Goal: Transaction & Acquisition: Purchase product/service

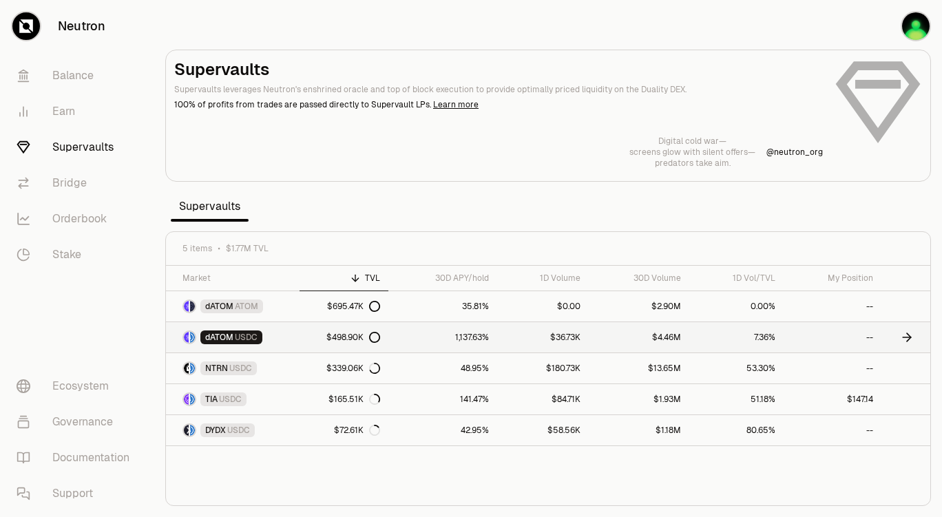
click at [354, 335] on div "$498.90K" at bounding box center [354, 337] width 54 height 11
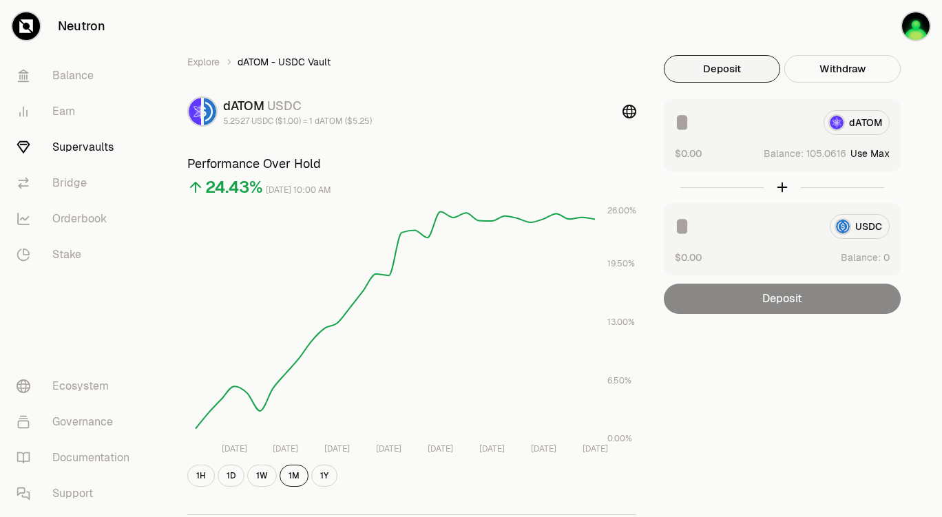
click at [881, 154] on button "Use Max" at bounding box center [870, 154] width 39 height 14
type input "**********"
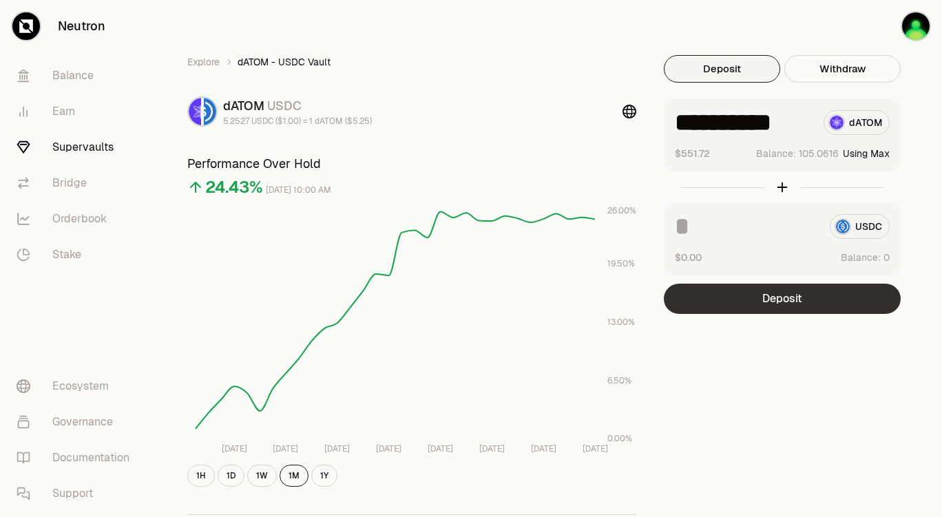
click at [783, 302] on button "Deposit" at bounding box center [782, 299] width 237 height 30
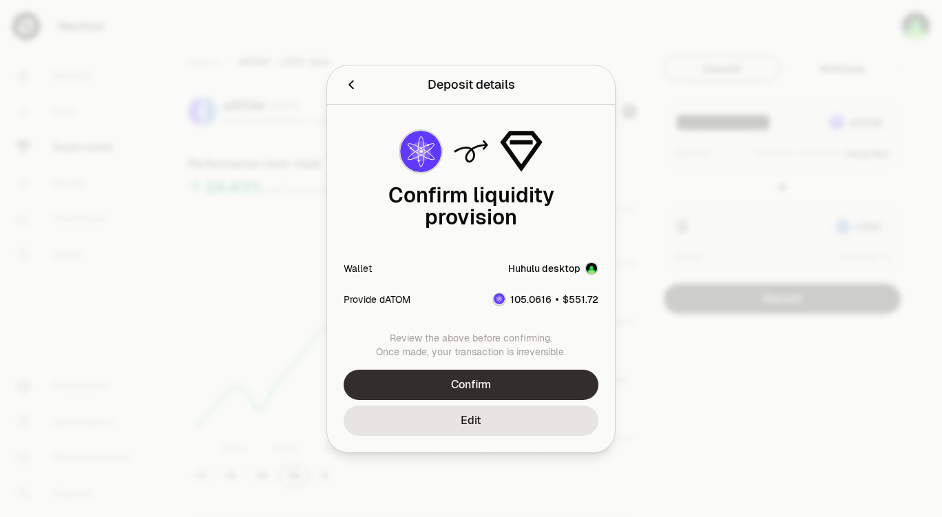
click at [502, 388] on button "Confirm" at bounding box center [471, 385] width 255 height 30
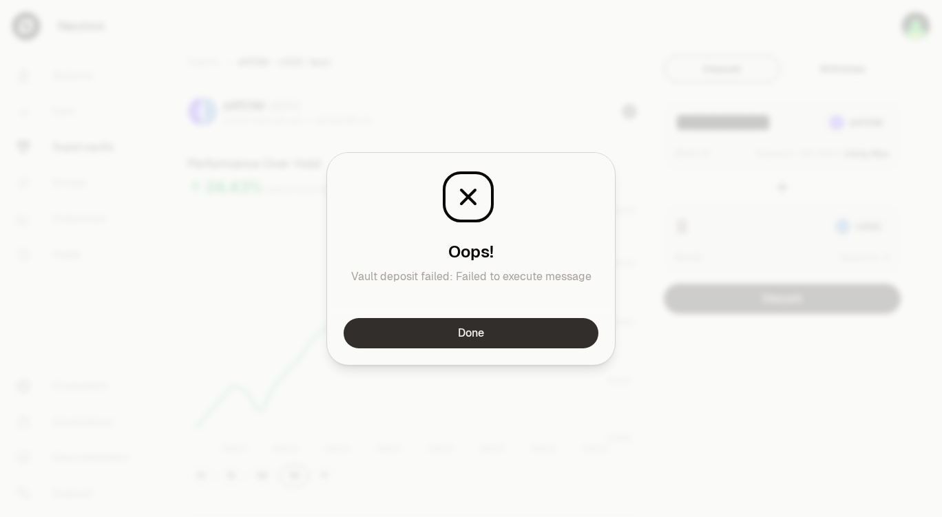
click at [532, 335] on button "Done" at bounding box center [471, 333] width 255 height 30
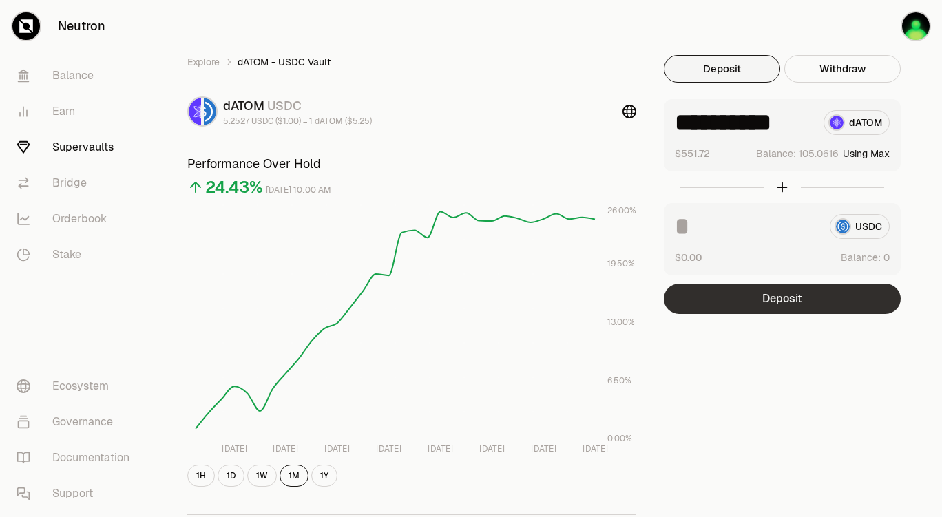
click at [769, 302] on button "Deposit" at bounding box center [782, 299] width 237 height 30
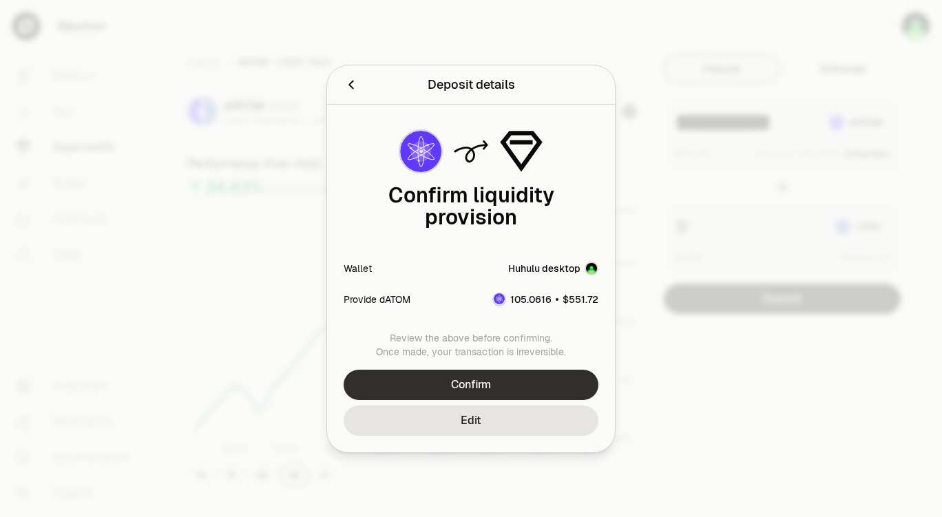
click at [462, 385] on button "Confirm" at bounding box center [471, 385] width 255 height 30
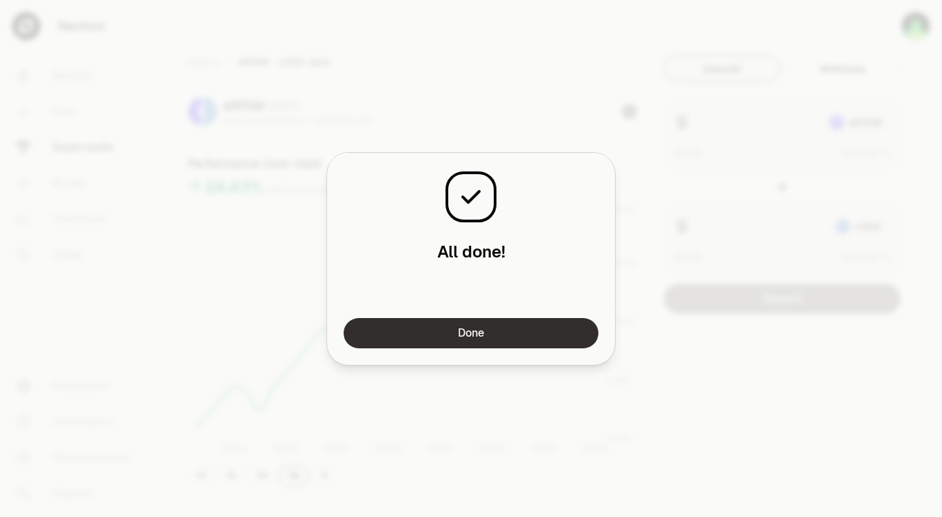
click at [500, 335] on button "Done" at bounding box center [471, 333] width 255 height 30
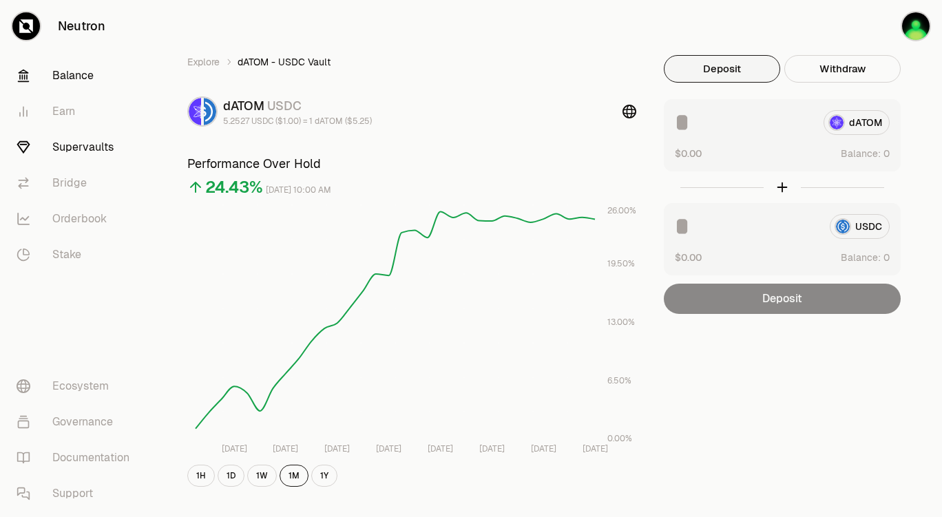
click at [75, 77] on link "Balance" at bounding box center [77, 76] width 143 height 36
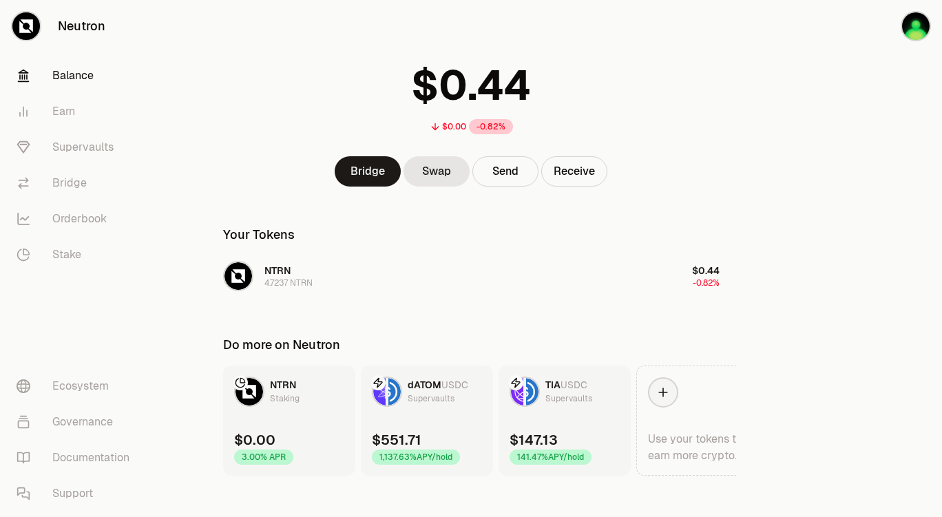
scroll to position [61, 0]
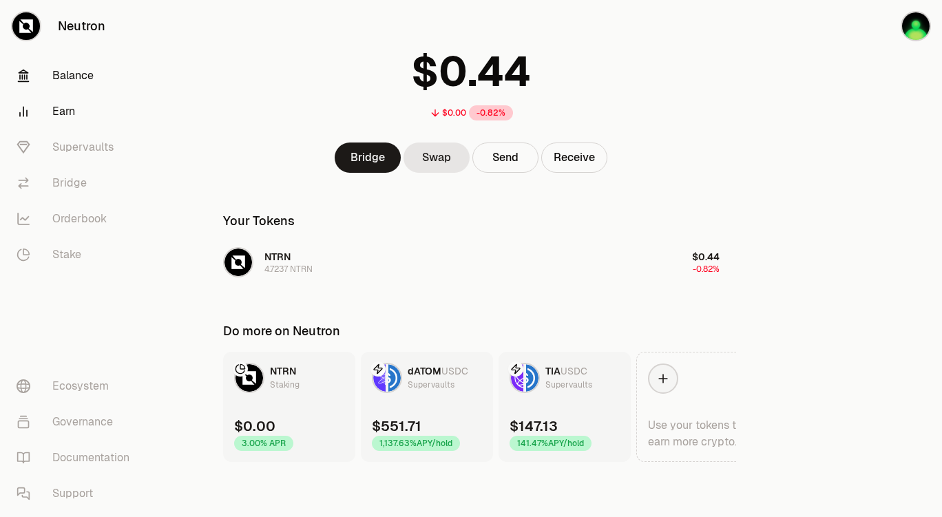
click at [75, 115] on link "Earn" at bounding box center [77, 112] width 143 height 36
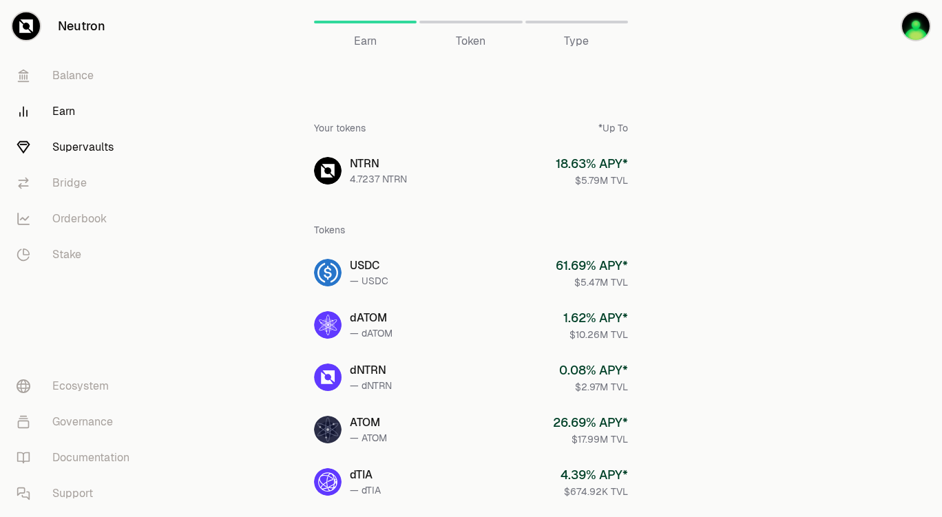
click at [90, 149] on link "Supervaults" at bounding box center [77, 148] width 143 height 36
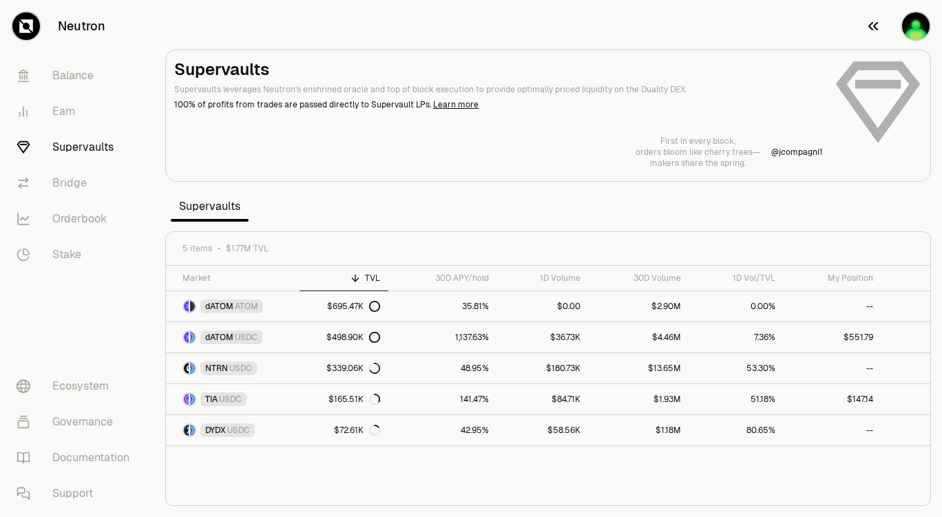
click at [919, 28] on img "button" at bounding box center [916, 26] width 28 height 28
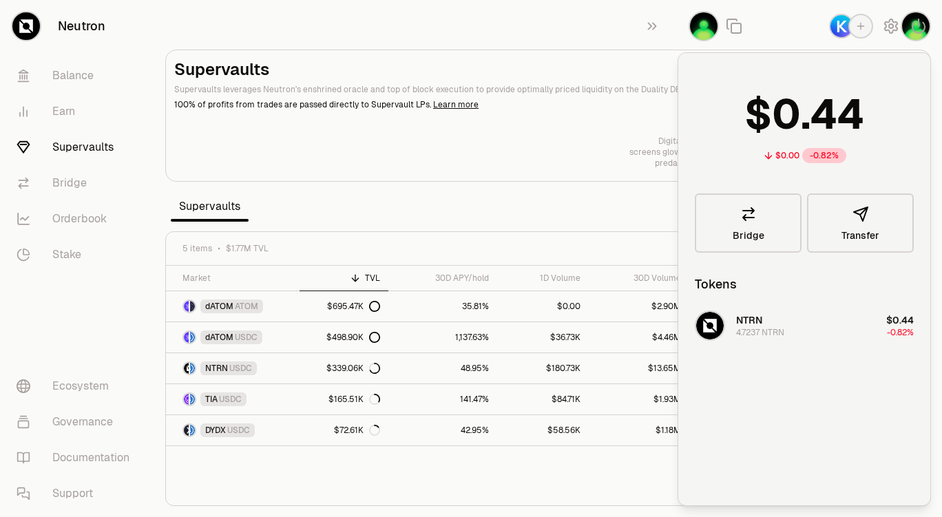
click at [592, 141] on div "Digital cold war— screens glow with silent offers— predators take aim. @ neutro…" at bounding box center [548, 152] width 748 height 33
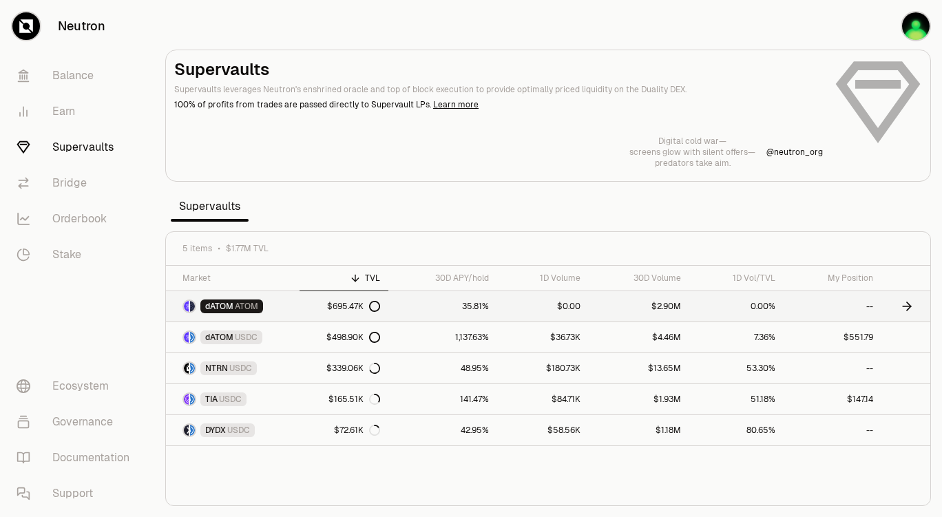
click at [245, 307] on span "ATOM" at bounding box center [246, 306] width 23 height 11
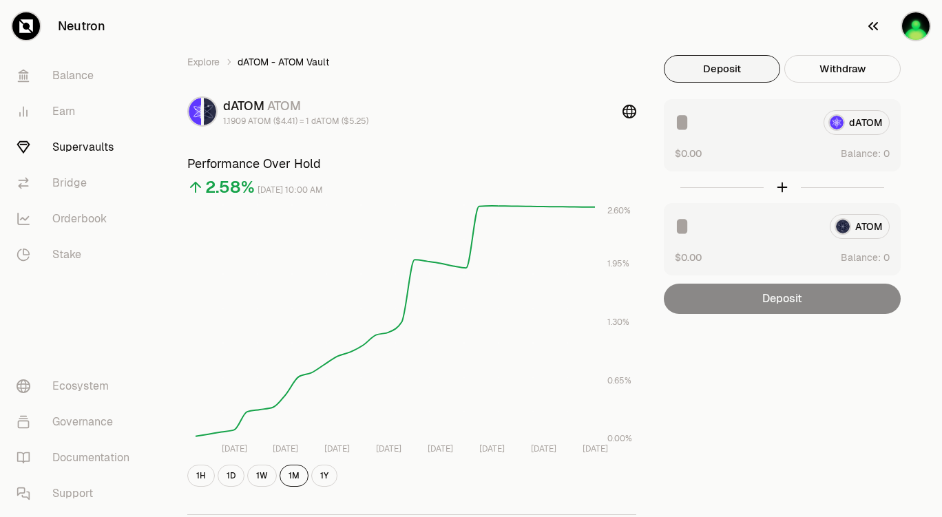
click at [919, 32] on img "button" at bounding box center [916, 26] width 28 height 28
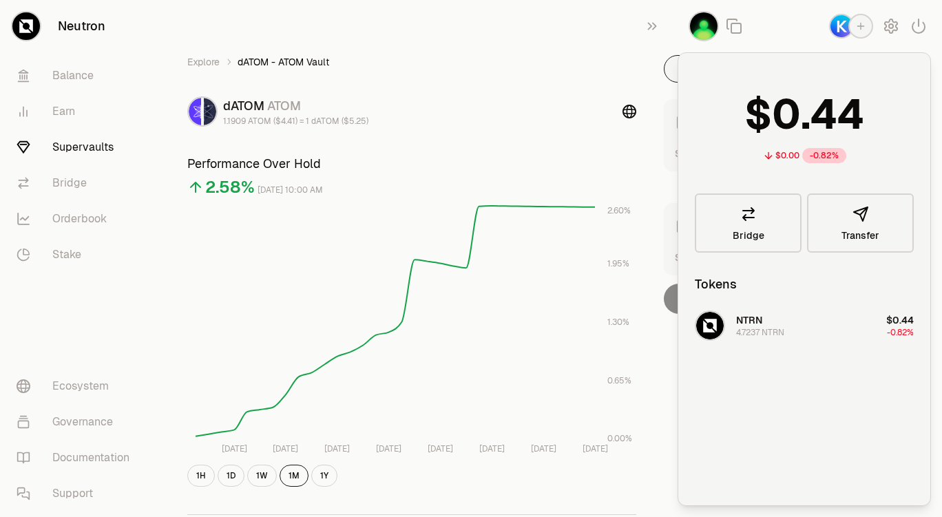
click at [840, 32] on img "button" at bounding box center [842, 26] width 22 height 22
click at [601, 134] on div "Explore dATOM - ATOM Vault dATOM ATOM 1.1909 ATOM ($4.41) = 1 dATOM ($5.25) Per…" at bounding box center [412, 445] width 482 height 781
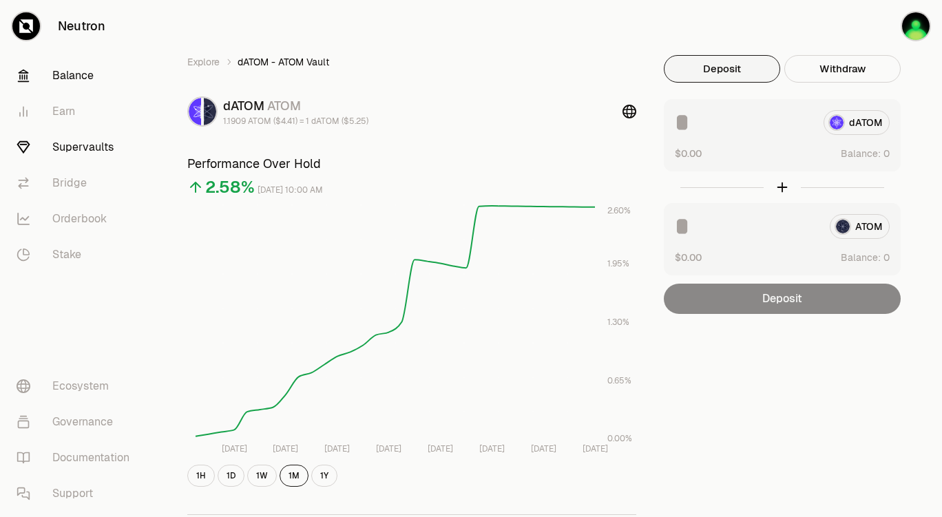
click at [90, 75] on link "Balance" at bounding box center [77, 76] width 143 height 36
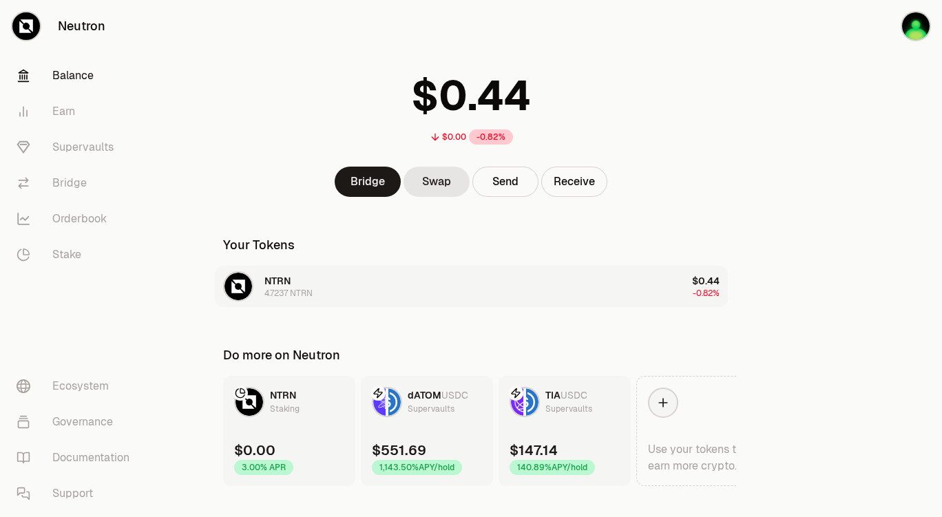
scroll to position [61, 0]
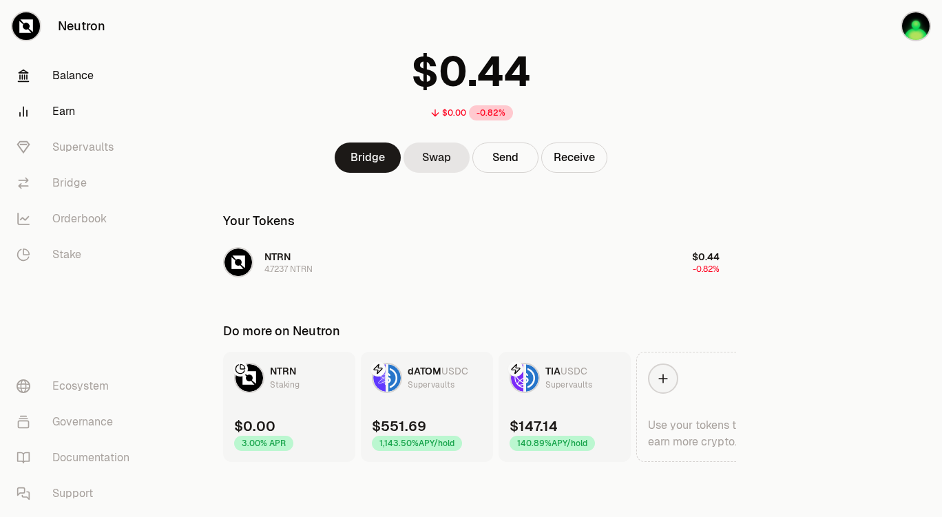
click at [63, 111] on link "Earn" at bounding box center [77, 112] width 143 height 36
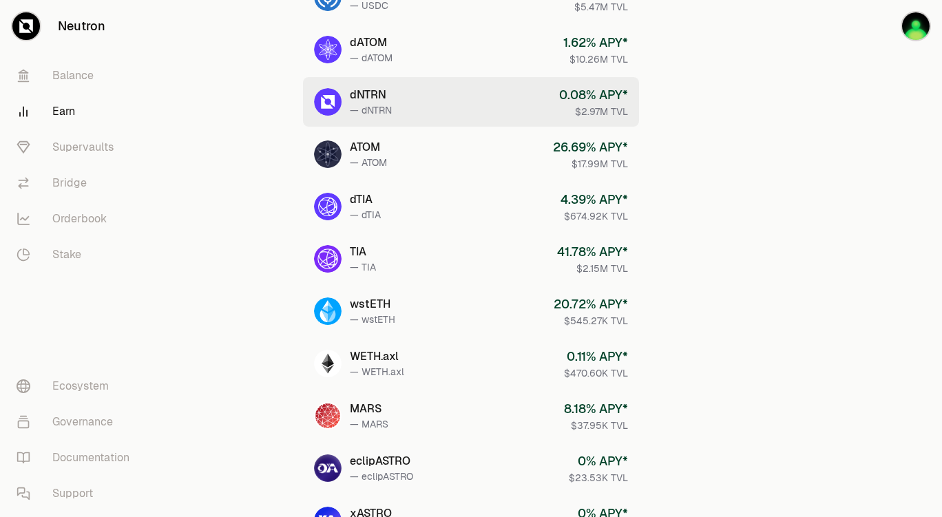
scroll to position [138, 0]
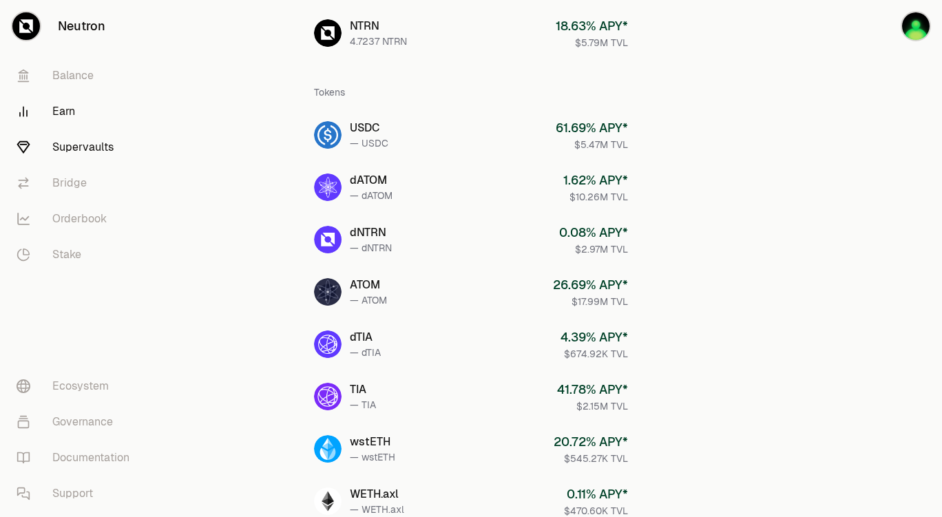
click at [86, 139] on link "Supervaults" at bounding box center [77, 148] width 143 height 36
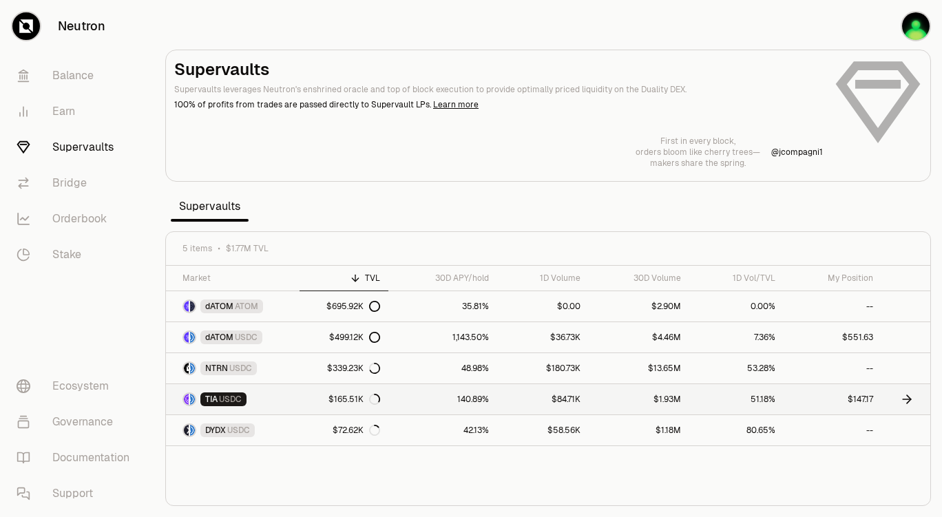
click at [863, 402] on link "$147.17" at bounding box center [833, 399] width 98 height 30
click at [854, 402] on link "$147.10" at bounding box center [833, 399] width 98 height 30
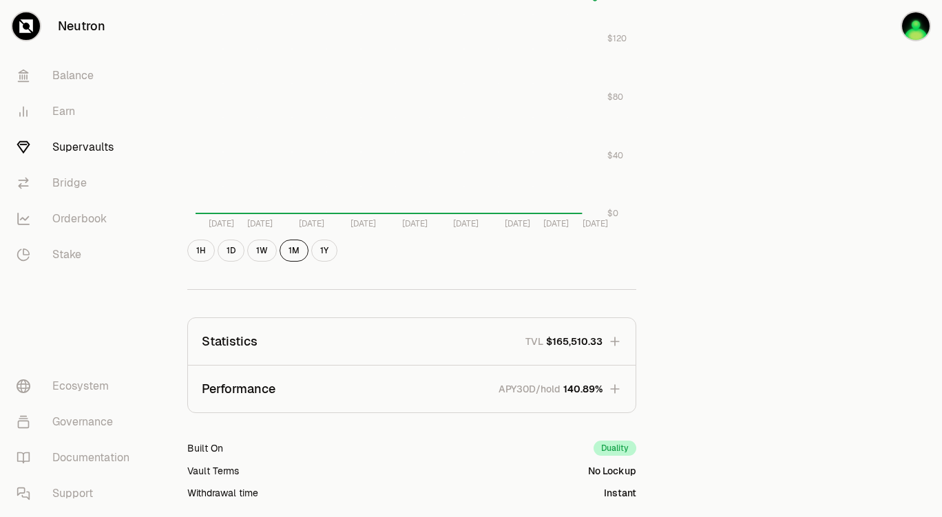
scroll to position [689, 0]
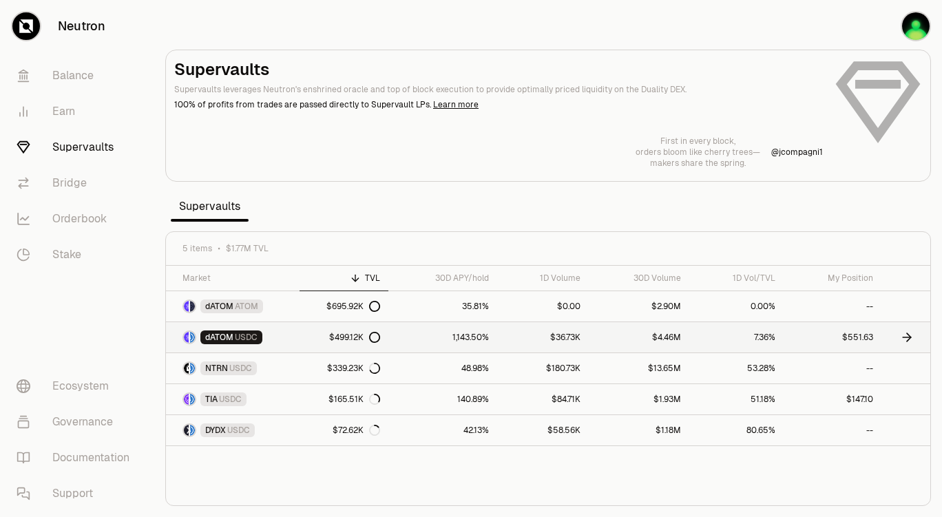
click at [843, 338] on link "$551.63" at bounding box center [833, 337] width 98 height 30
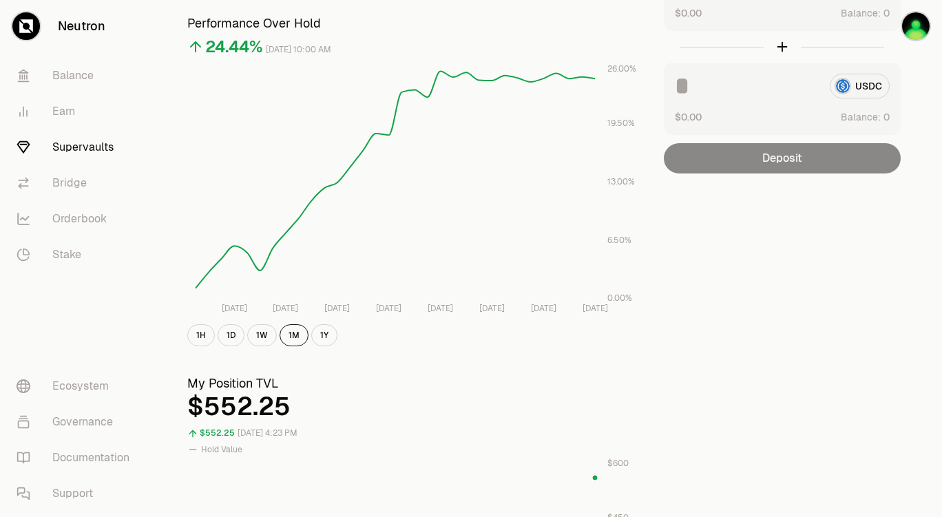
scroll to position [138, 0]
